Goal: Information Seeking & Learning: Check status

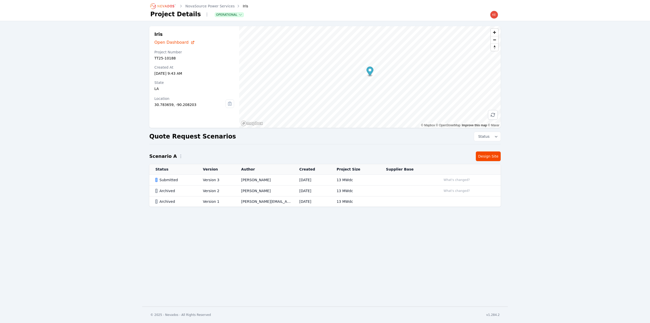
click at [161, 3] on icon "Breadcrumb" at bounding box center [163, 6] width 28 height 8
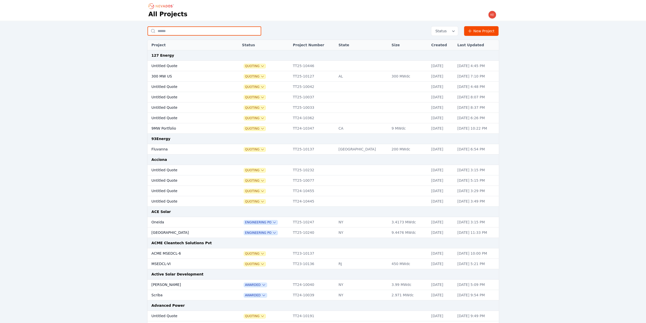
click at [171, 29] on input "text" at bounding box center [204, 30] width 114 height 9
type input "****"
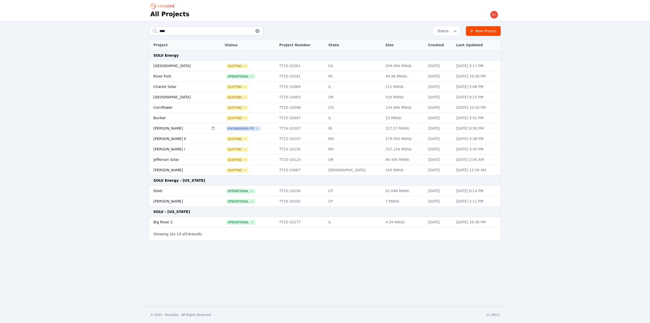
click at [199, 191] on td "Steel" at bounding box center [178, 191] width 59 height 10
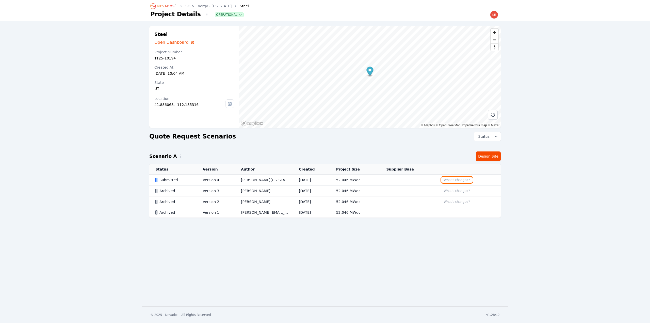
click at [452, 179] on button "What's changed?" at bounding box center [456, 180] width 31 height 6
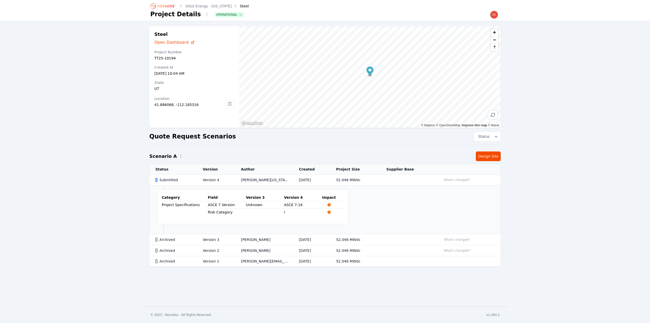
click at [174, 40] on span "Open Dashboard" at bounding box center [171, 42] width 34 height 6
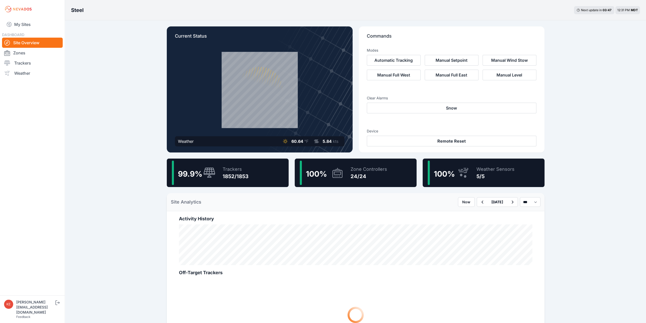
click at [252, 171] on div "99.9 % Trackers 1852/1853" at bounding box center [228, 172] width 122 height 28
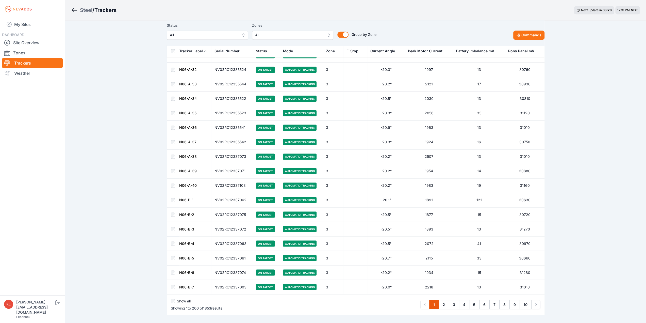
scroll to position [2705, 0]
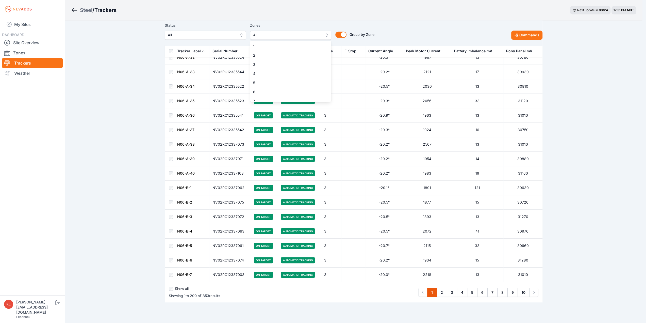
click at [312, 36] on span "All" at bounding box center [287, 35] width 68 height 6
click at [312, 36] on span "All" at bounding box center [289, 35] width 68 height 6
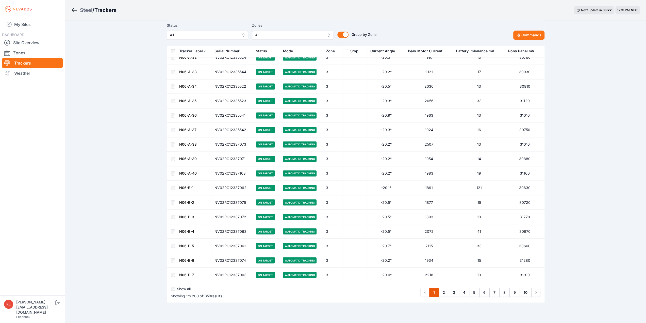
click at [76, 11] on icon "Breadcrumb" at bounding box center [74, 10] width 6 height 6
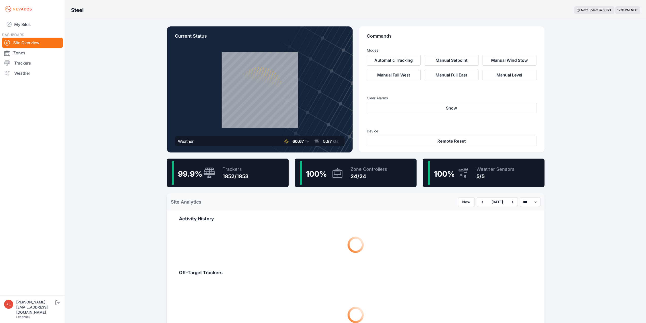
click at [354, 175] on div "24/24" at bounding box center [369, 176] width 37 height 7
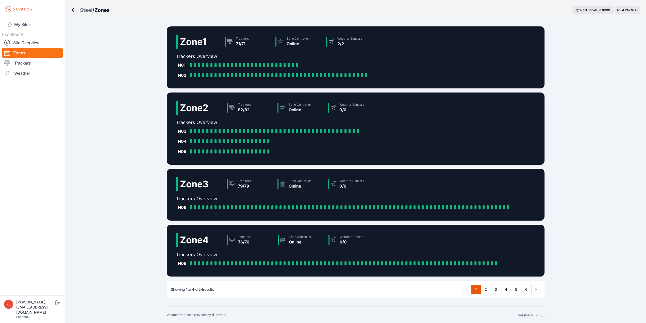
click at [75, 8] on icon "Breadcrumb" at bounding box center [74, 10] width 6 height 6
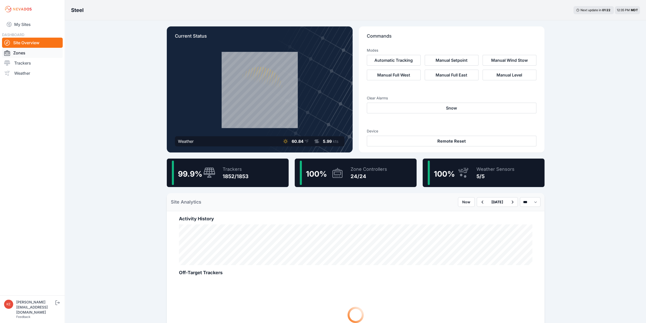
click at [19, 52] on link "Zones" at bounding box center [32, 53] width 61 height 10
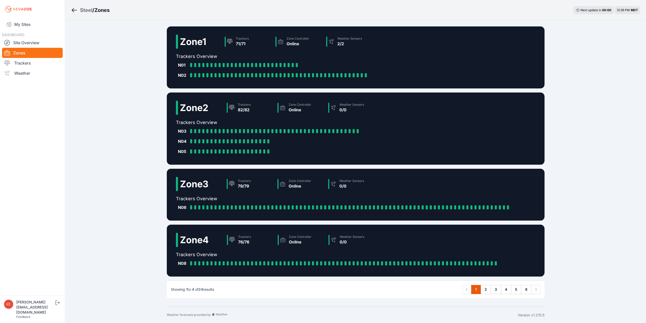
click at [80, 134] on div "Steel / Zones Next update in 00 : 00 12:36 PM MDT Zone 1 Trackers 71/71 Zone Co…" at bounding box center [323, 161] width 646 height 323
click at [21, 25] on link "My Sites" at bounding box center [32, 24] width 61 height 12
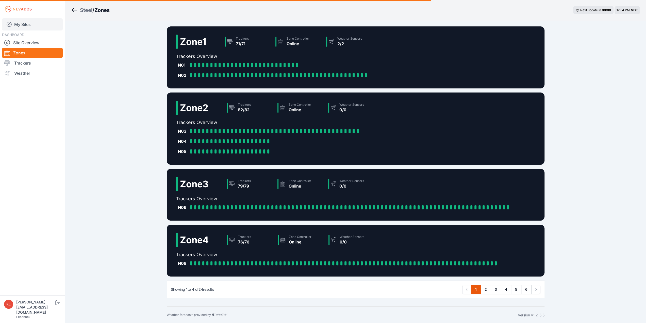
click at [25, 23] on link "My Sites" at bounding box center [32, 24] width 61 height 12
